Goal: Entertainment & Leisure: Consume media (video, audio)

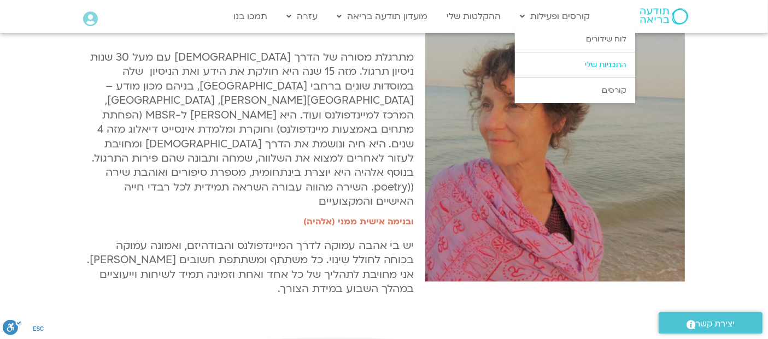
click at [600, 63] on link "התכניות שלי" at bounding box center [575, 64] width 120 height 25
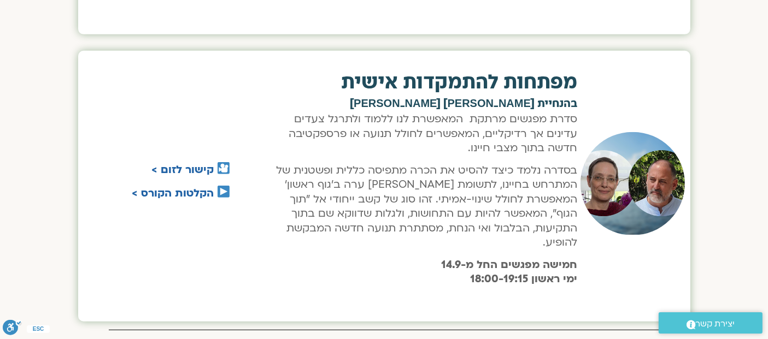
scroll to position [625, 0]
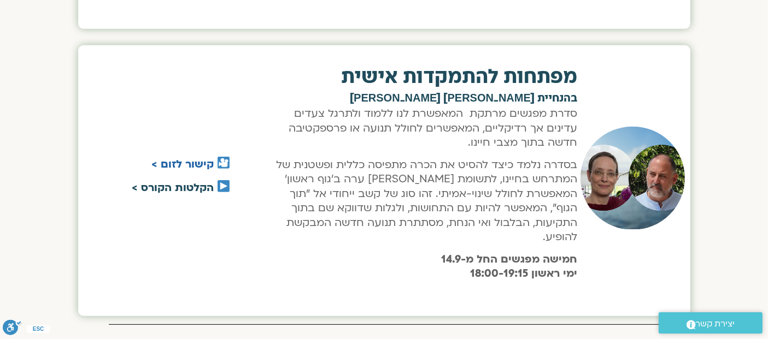
click at [192, 181] on link "הקלטות הקורס >" at bounding box center [173, 188] width 82 height 14
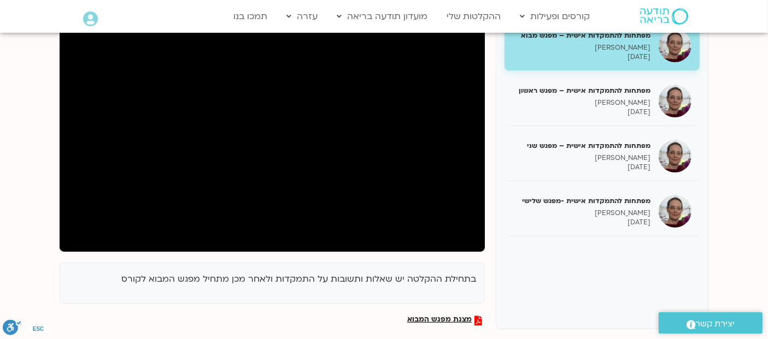
scroll to position [188, 0]
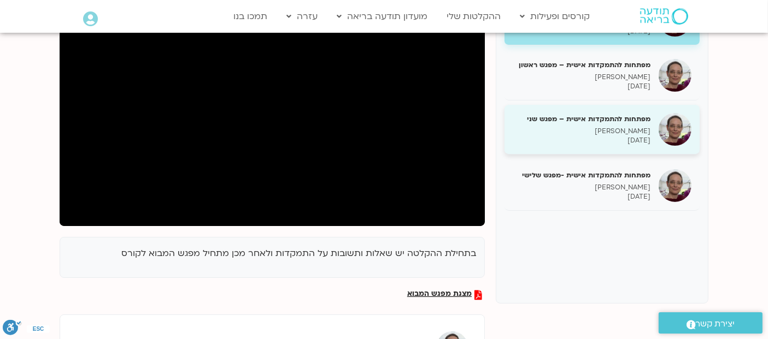
click at [615, 127] on p "[PERSON_NAME]" at bounding box center [582, 131] width 138 height 9
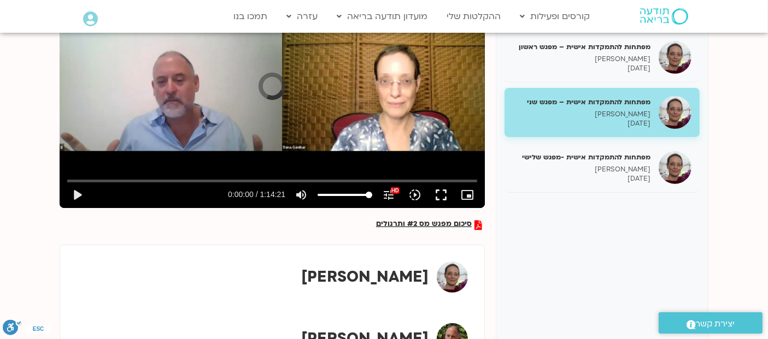
scroll to position [216, 0]
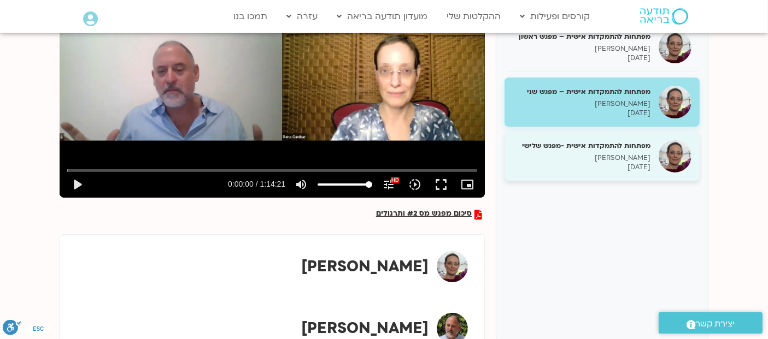
click at [582, 150] on div "מפתחות להתמקדות אישית -מפגש שלישי [PERSON_NAME] [DATE]" at bounding box center [582, 156] width 138 height 31
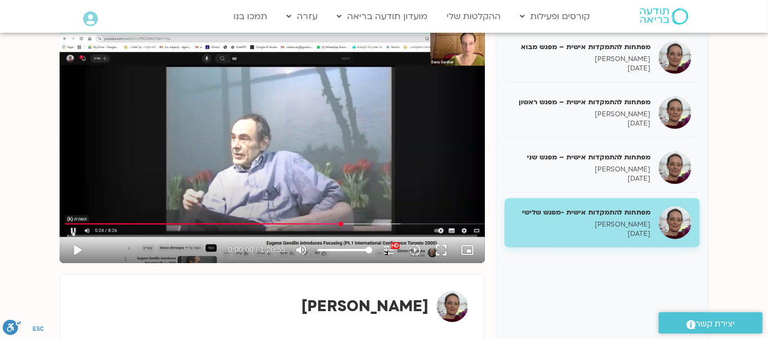
scroll to position [115, 0]
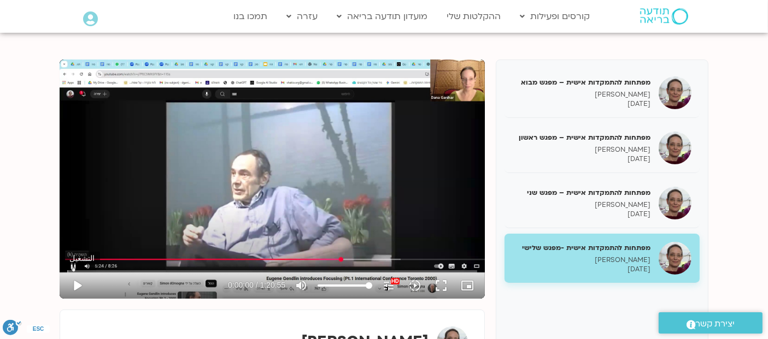
click at [75, 280] on button "play_arrow" at bounding box center [77, 286] width 26 height 26
click at [226, 166] on div "تخطّي الإعلان 0:00 pause 0:02:25 / 1:20:55 volume_up كتم الصوت tune درجة الدقة …" at bounding box center [272, 179] width 425 height 239
click at [215, 189] on div "تخطّي الإعلان 1:13:33 play_arrow 0:02:25 / 1:20:55 volume_up كتم الصوت tune درج…" at bounding box center [272, 179] width 425 height 239
click at [98, 270] on input "البحث بالتمرير" at bounding box center [272, 271] width 410 height 7
click at [101, 272] on input "البحث بالتمرير" at bounding box center [272, 271] width 410 height 7
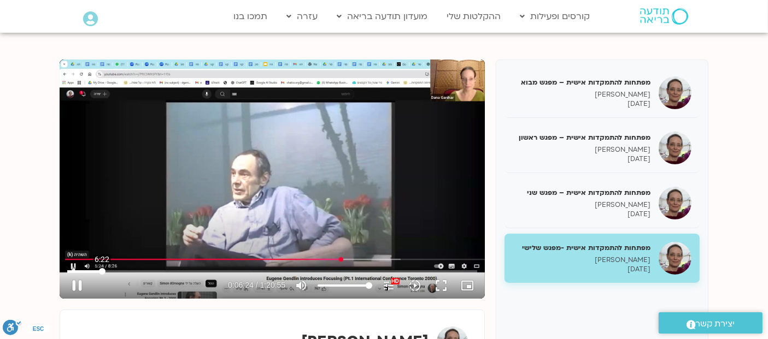
click at [102, 272] on input "البحث بالتمرير" at bounding box center [272, 271] width 410 height 7
click at [295, 186] on div "تخطّي الإعلان 1:14:39 pause 0:09:06 / 1:20:55 volume_up كتم الصوت tune درجة الد…" at bounding box center [272, 179] width 425 height 239
click at [302, 208] on div "تخطّي الإعلان 1:14:39 play_arrow 0:09:06 / 1:20:55 volume_up كتم الصوت tune درج…" at bounding box center [272, 179] width 425 height 239
click at [115, 273] on input "البحث بالتمرير" at bounding box center [272, 271] width 410 height 7
click at [114, 272] on input "البحث بالتمرير" at bounding box center [272, 271] width 410 height 7
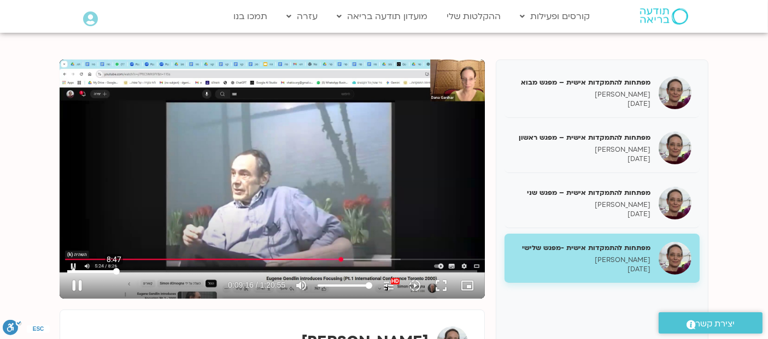
click at [114, 272] on input "البحث بالتمرير" at bounding box center [272, 271] width 410 height 7
click at [112, 272] on input "البحث بالتمرير" at bounding box center [272, 271] width 410 height 7
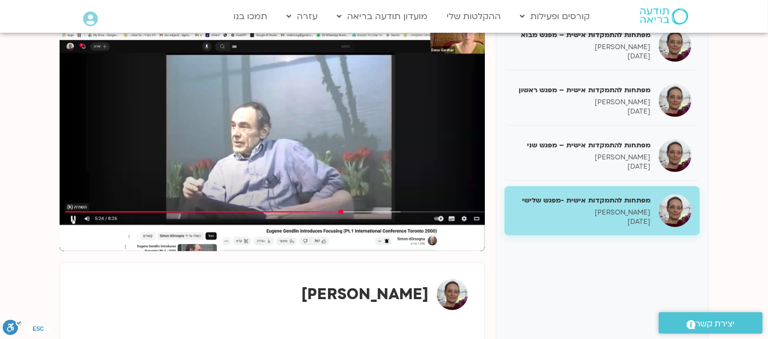
scroll to position [165, 0]
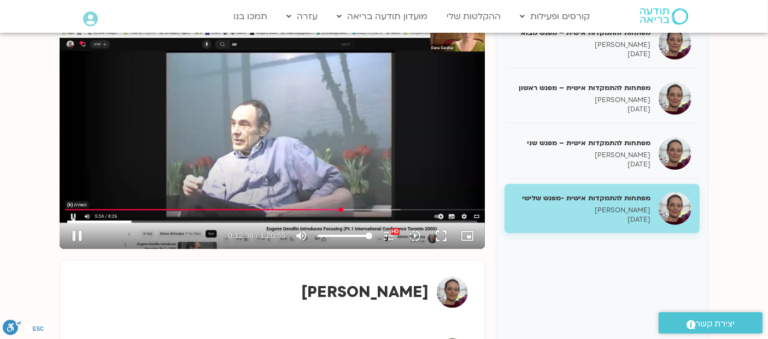
click at [243, 171] on div "تخطّي الإعلان 1:16:37 pause 0:12:36 / 1:20:55 volume_up كتم الصوت tune درجة الد…" at bounding box center [272, 129] width 425 height 239
type input "756.275144"
